Goal: Communication & Community: Answer question/provide support

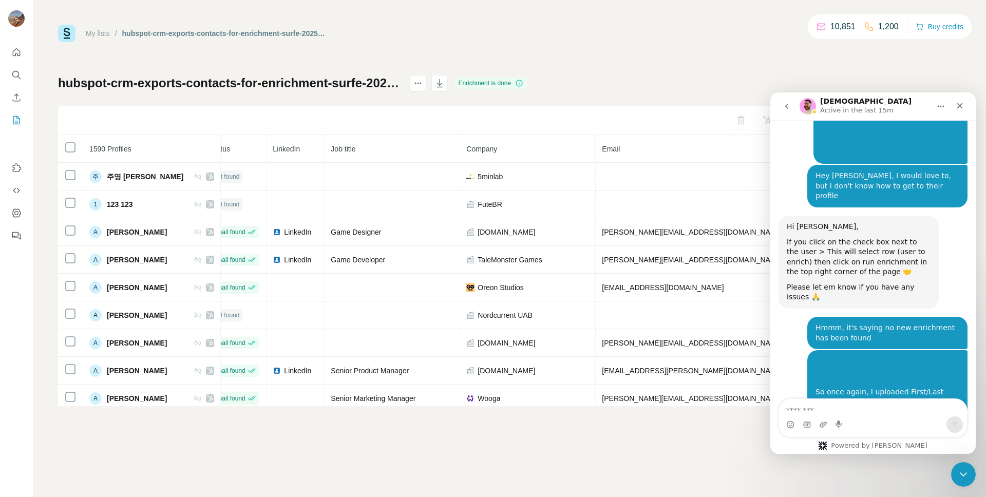
scroll to position [2843, 0]
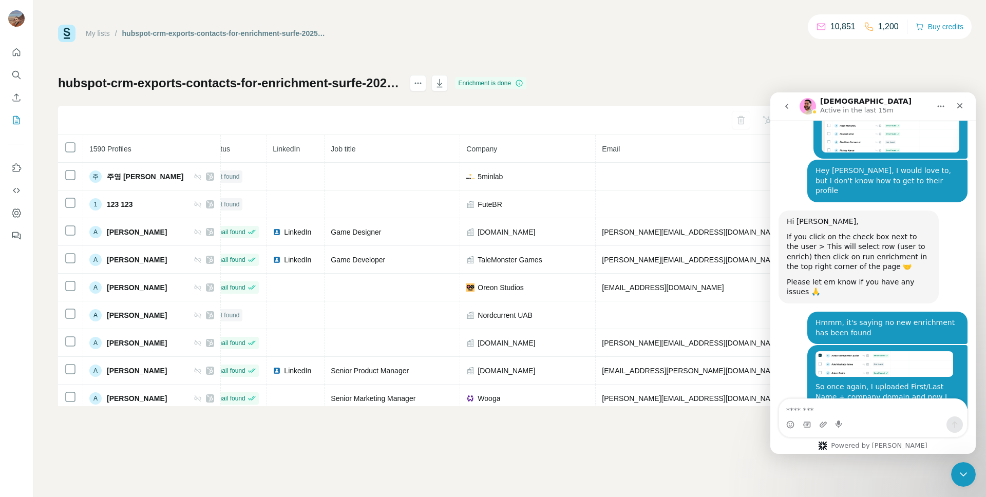
click at [851, 412] on textarea "Message…" at bounding box center [873, 407] width 188 height 17
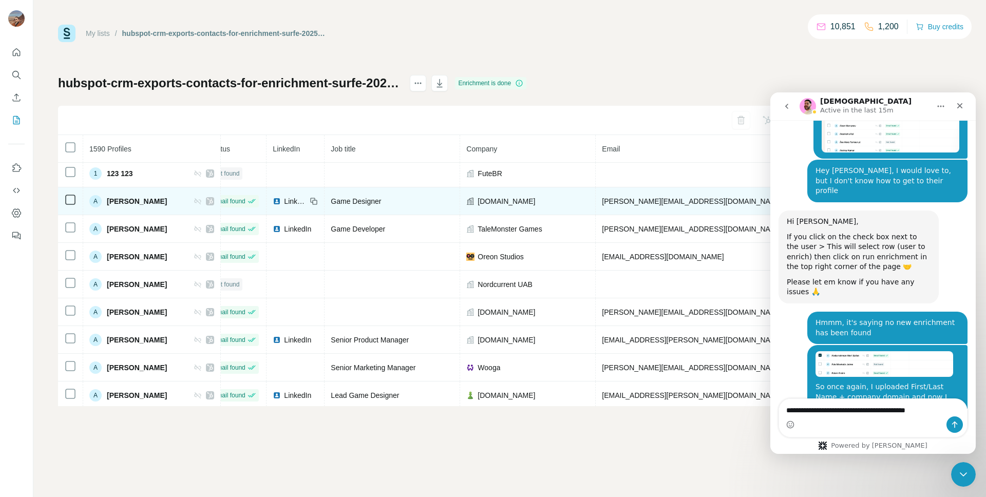
scroll to position [23, 17]
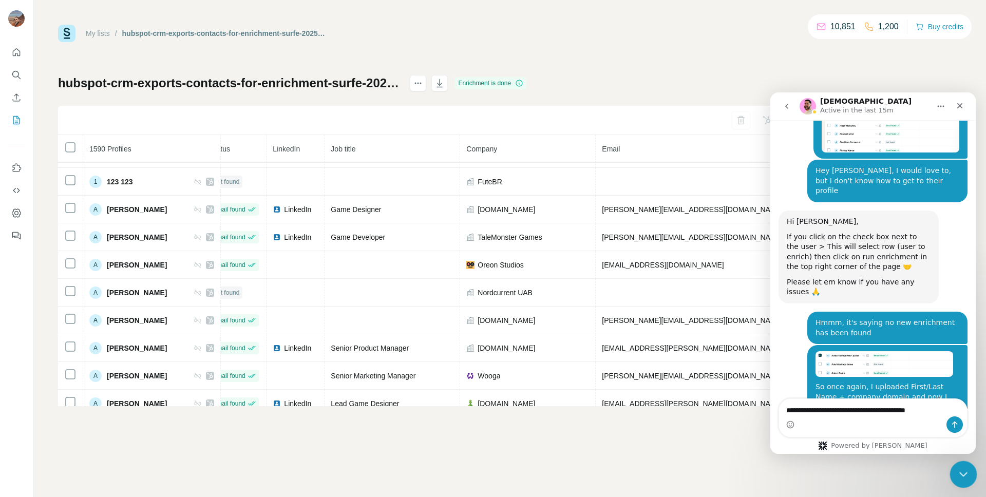
type textarea "**********"
click at [965, 481] on div "Close Intercom Messenger" at bounding box center [961, 473] width 25 height 25
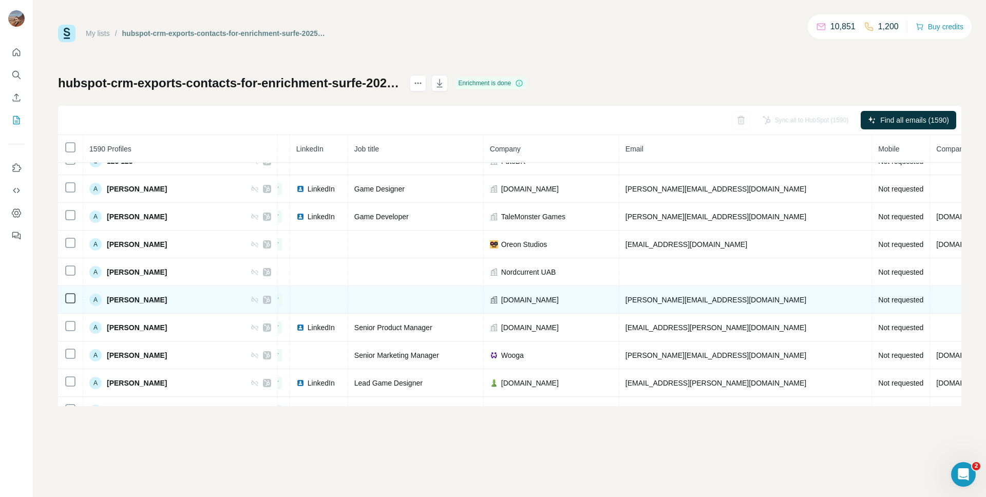
scroll to position [31, 51]
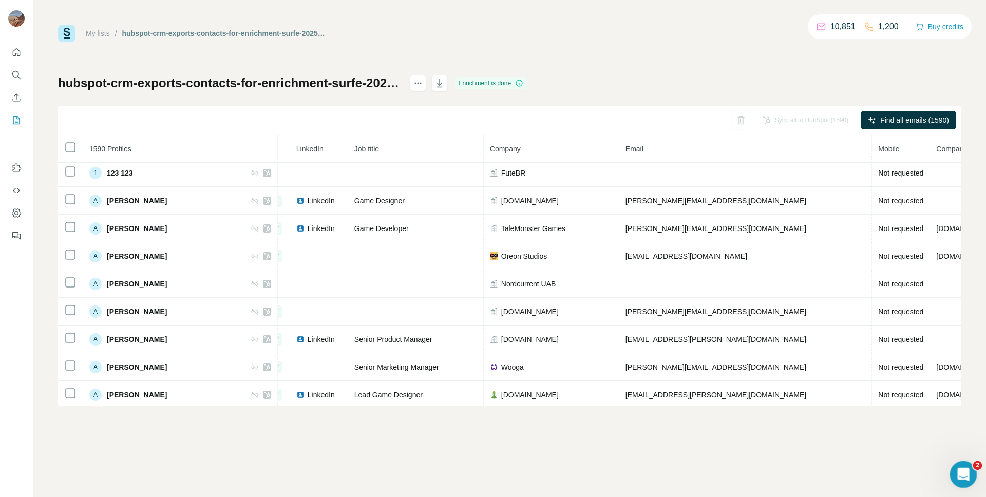
click at [955, 470] on icon "Open Intercom Messenger" at bounding box center [962, 473] width 17 height 17
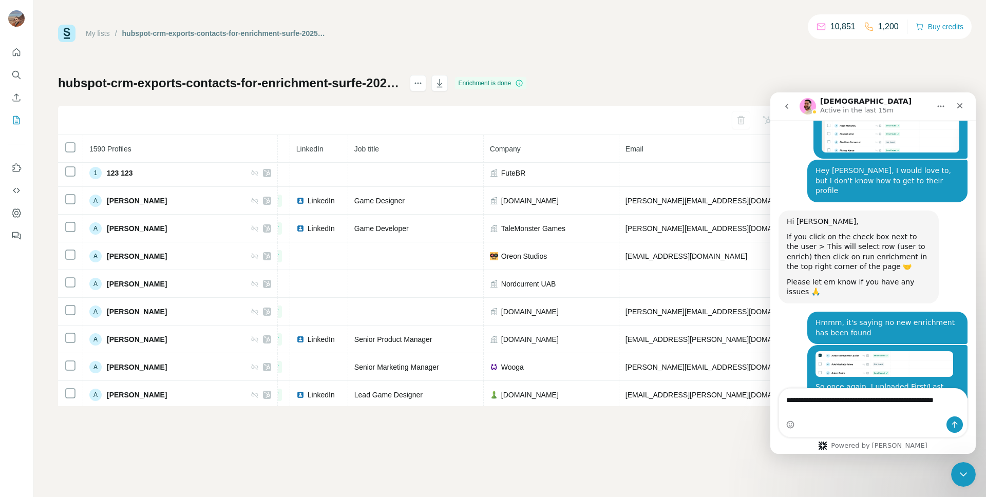
scroll to position [2853, 0]
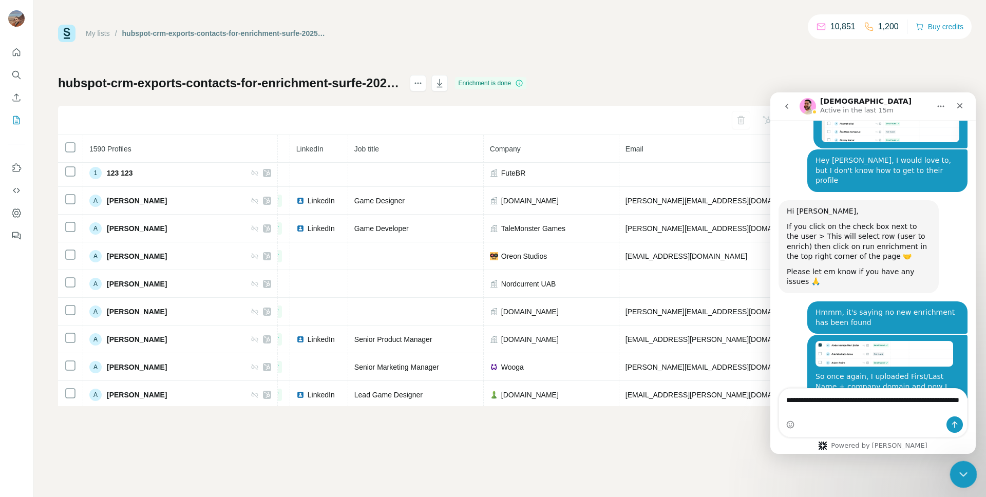
type textarea "**********"
click at [959, 467] on icon "Close Intercom Messenger" at bounding box center [962, 473] width 12 height 12
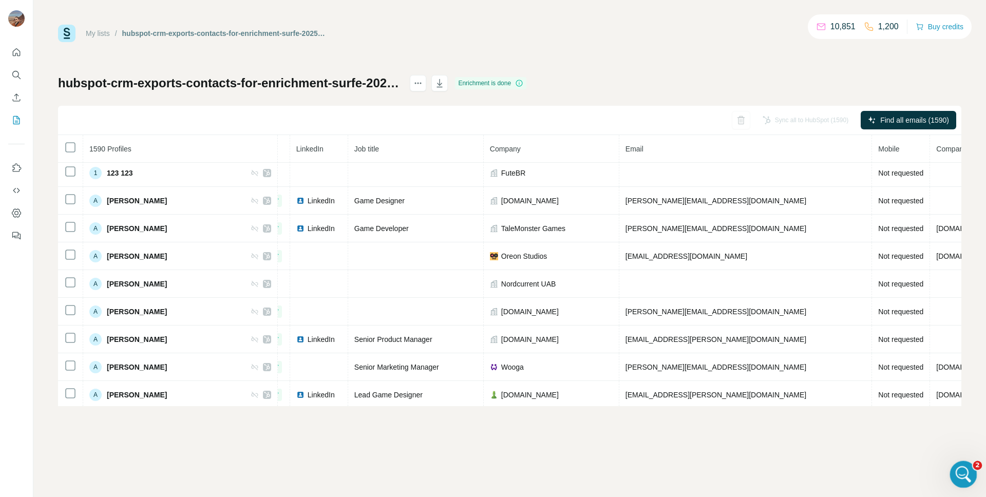
click at [962, 470] on icon "Open Intercom Messenger" at bounding box center [961, 473] width 7 height 8
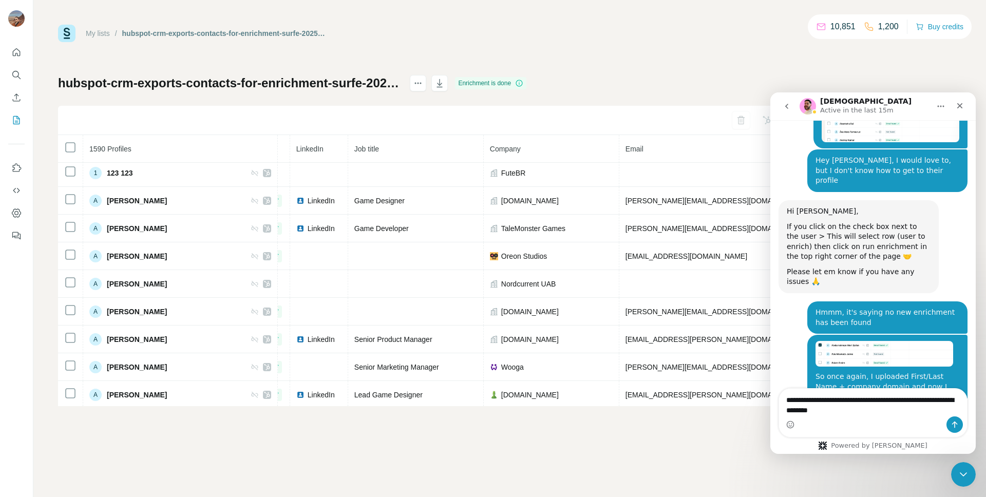
type textarea "**********"
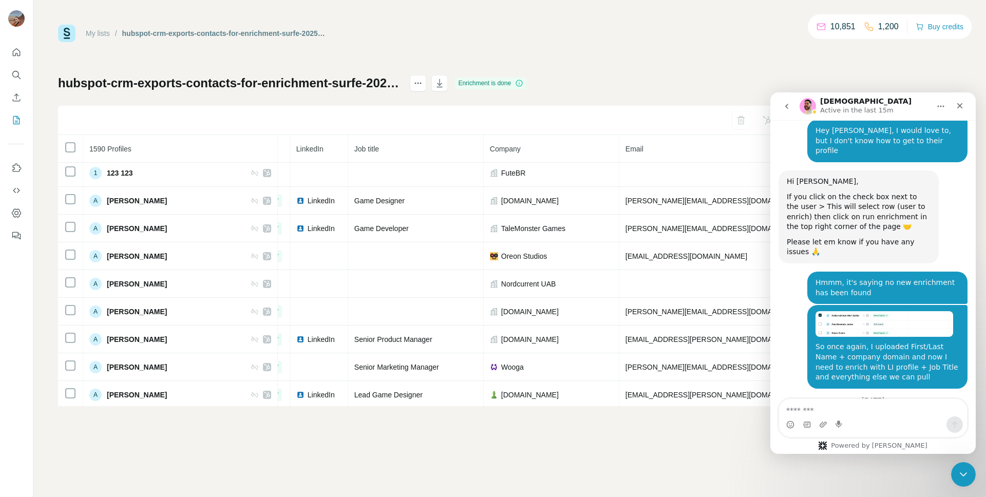
scroll to position [2884, 0]
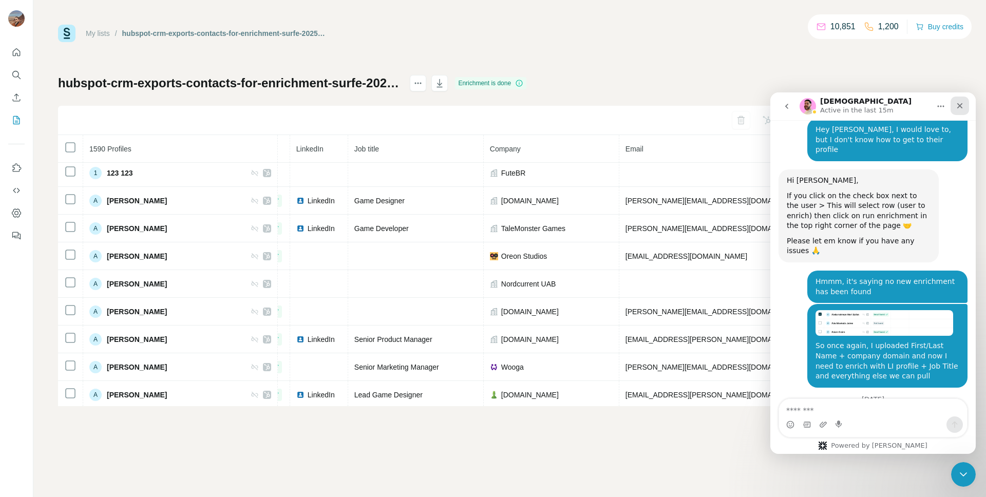
click at [964, 105] on div "Close" at bounding box center [959, 106] width 18 height 18
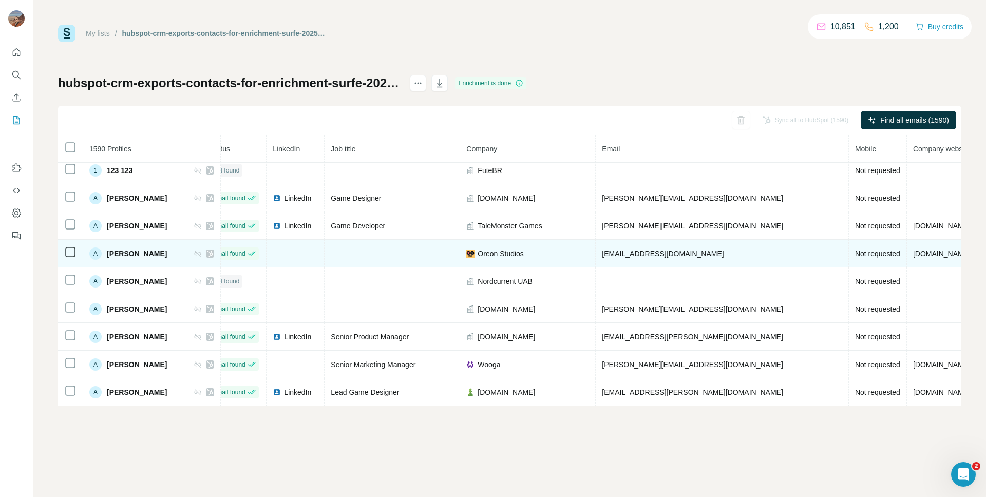
scroll to position [34, 51]
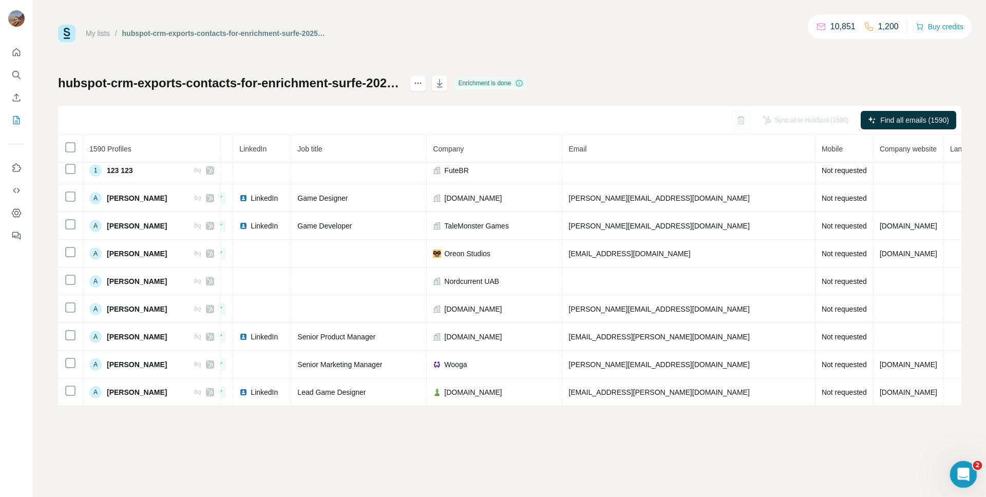
click at [968, 475] on div "Open Intercom Messenger" at bounding box center [962, 473] width 34 height 34
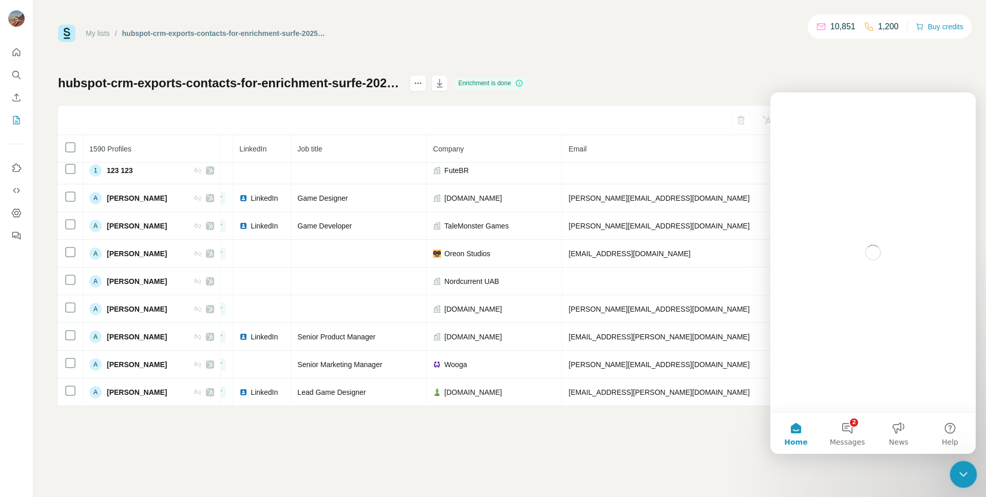
scroll to position [0, 0]
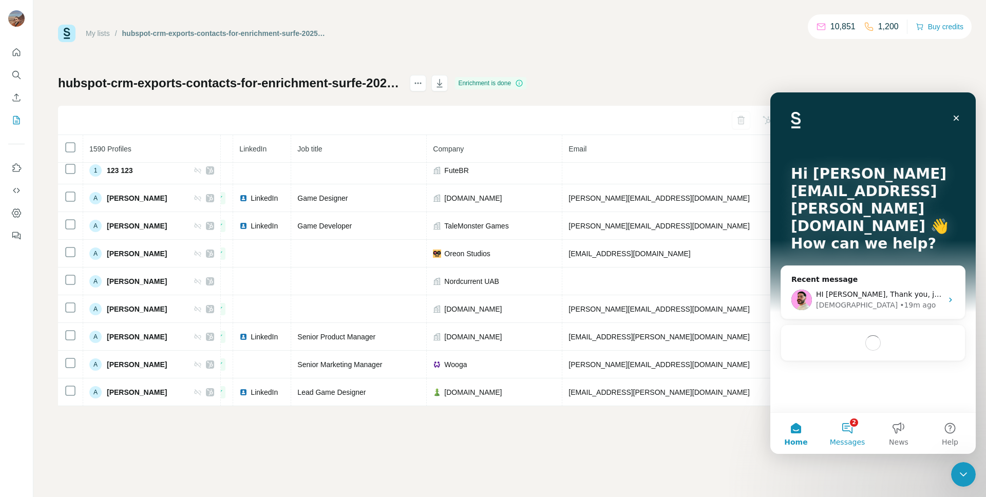
click at [847, 427] on button "2 Messages" at bounding box center [847, 433] width 51 height 41
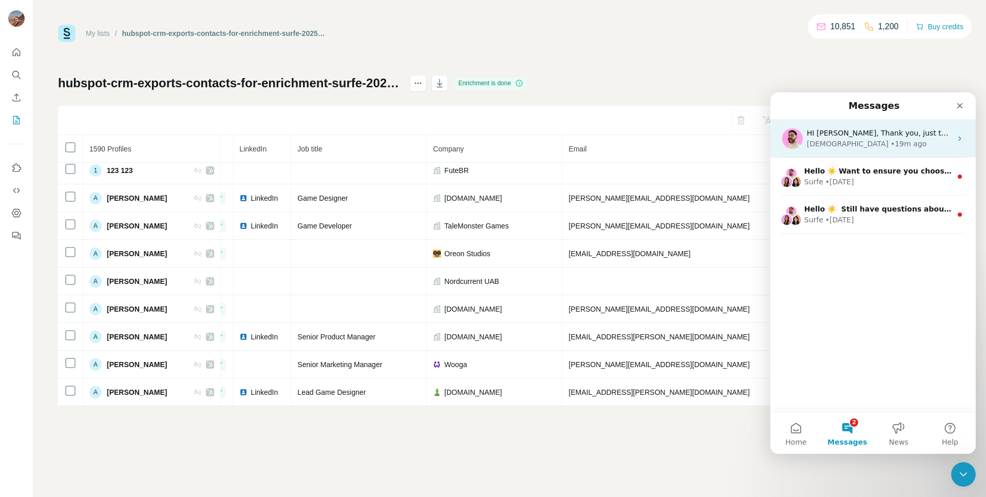
click at [892, 145] on div "[DEMOGRAPHIC_DATA] • 19m ago" at bounding box center [879, 144] width 145 height 11
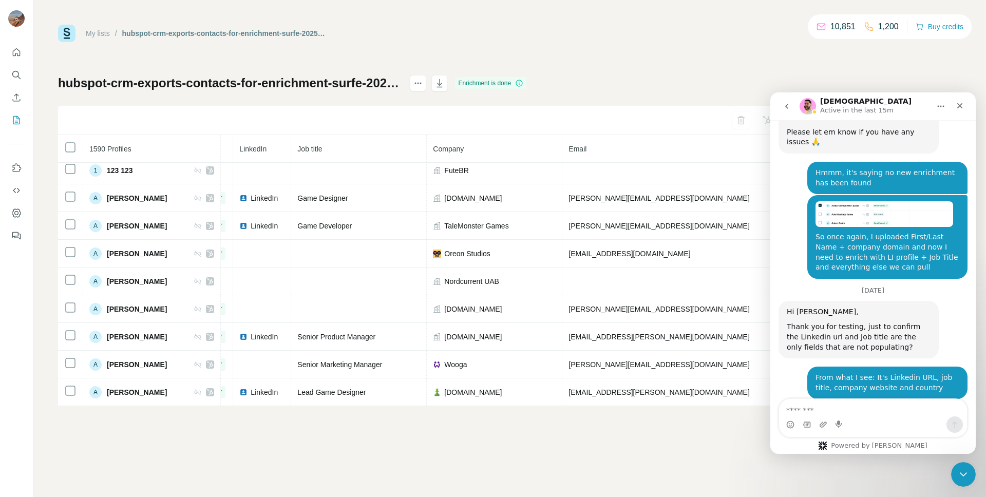
scroll to position [2995, 0]
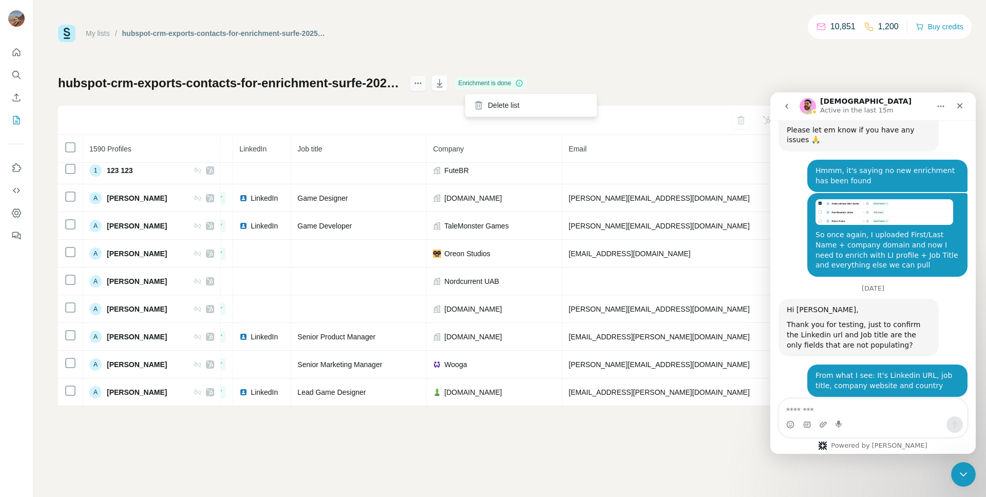
click at [423, 81] on icon "actions" at bounding box center [418, 83] width 10 height 10
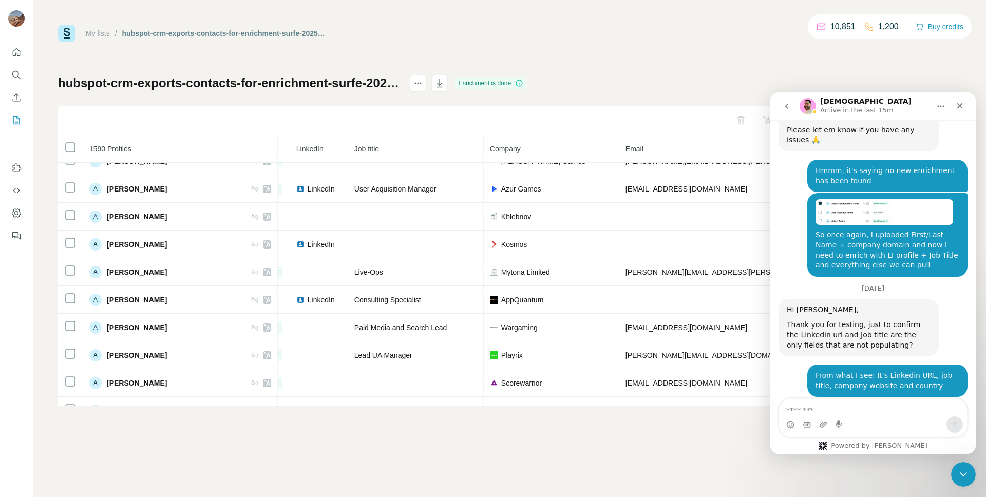
scroll to position [4193, 51]
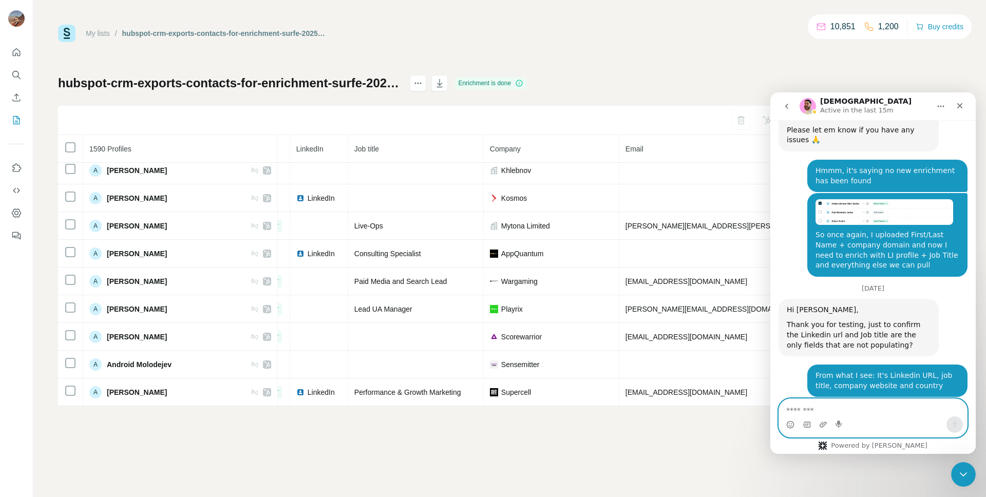
click at [801, 405] on textarea "Message…" at bounding box center [873, 407] width 188 height 17
type textarea "**********"
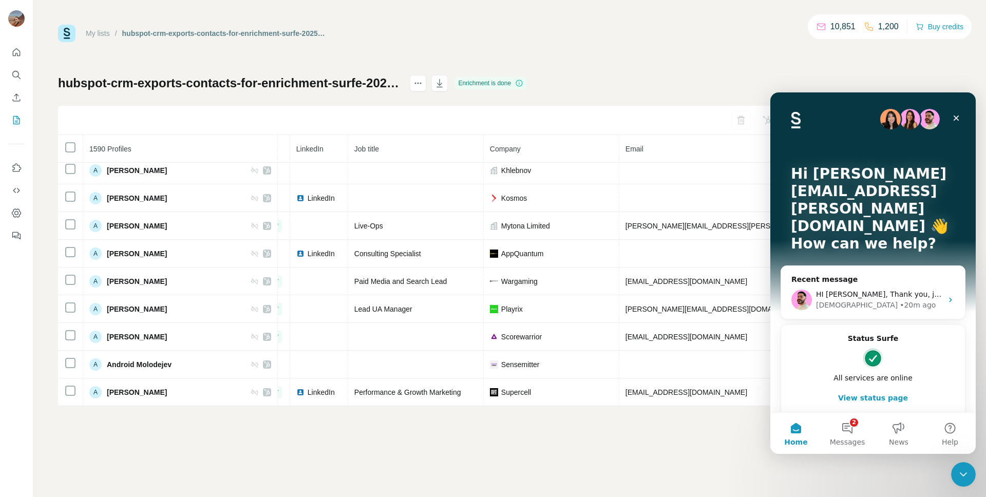
scroll to position [0, 0]
